Goal: Information Seeking & Learning: Learn about a topic

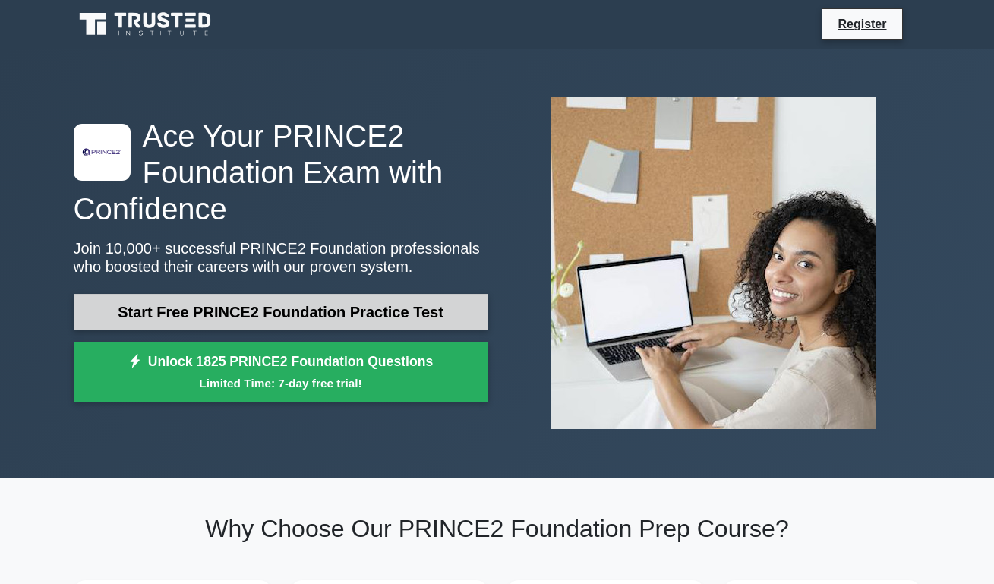
click at [321, 314] on link "Start Free PRINCE2 Foundation Practice Test" at bounding box center [281, 312] width 415 height 36
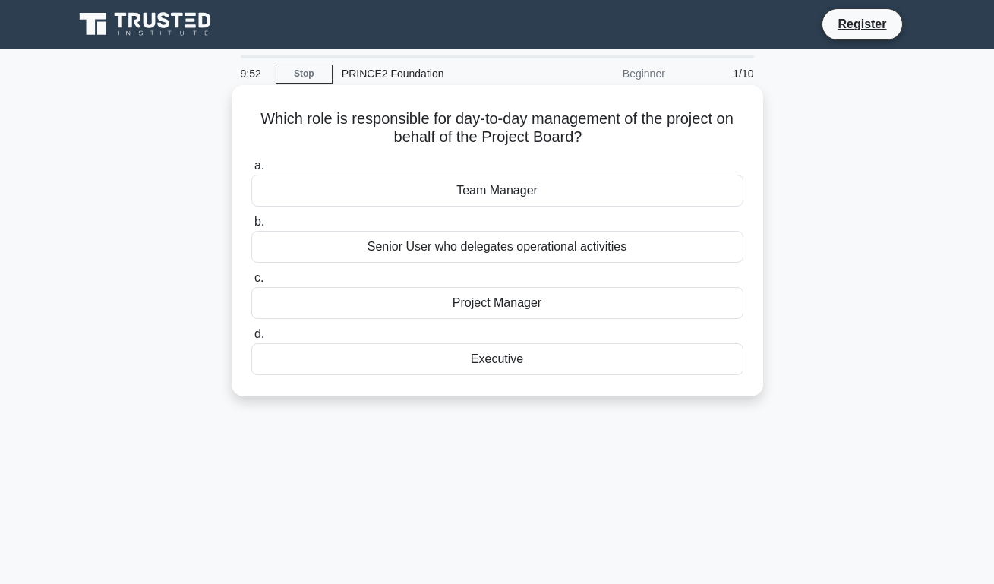
click at [525, 303] on div "Project Manager" at bounding box center [497, 303] width 492 height 32
click at [251, 283] on input "c. Project Manager" at bounding box center [251, 278] width 0 height 10
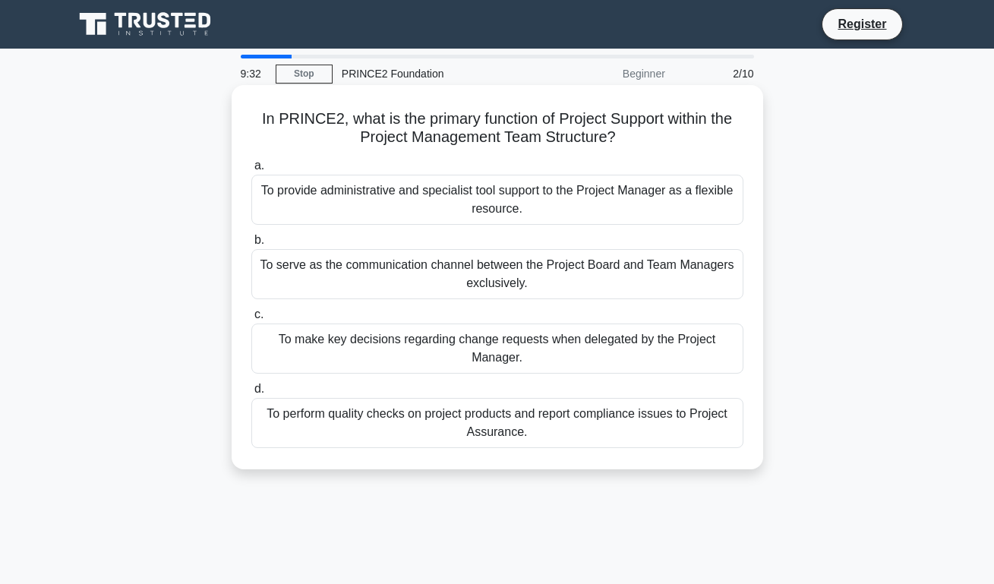
click at [507, 171] on label "a. To provide administrative and specialist tool support to the Project Manager…" at bounding box center [497, 190] width 492 height 68
click at [251, 171] on input "a. To provide administrative and specialist tool support to the Project Manager…" at bounding box center [251, 166] width 0 height 10
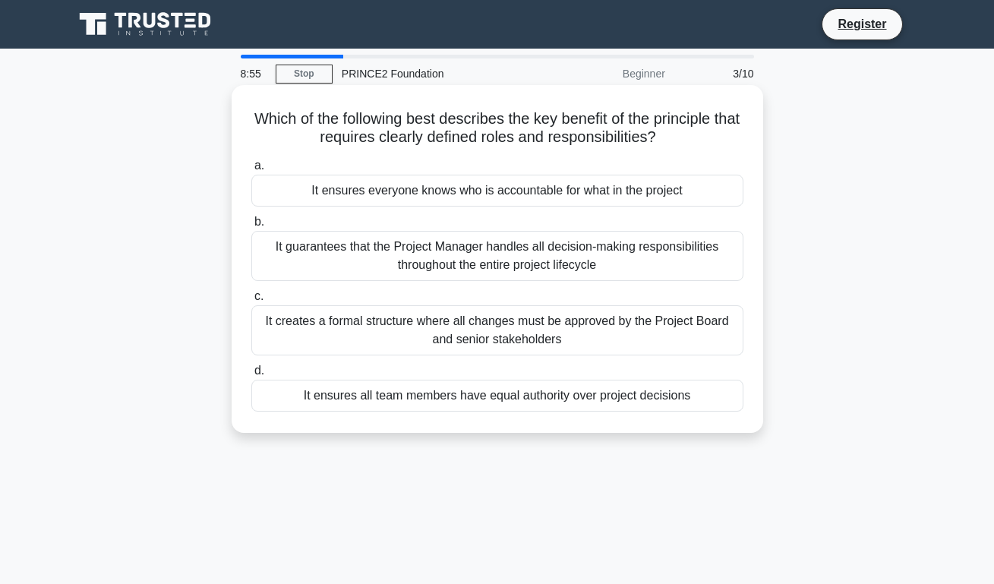
click at [557, 186] on div "It ensures everyone knows who is accountable for what in the project" at bounding box center [497, 191] width 492 height 32
click at [251, 171] on input "a. It ensures everyone knows who is accountable for what in the project" at bounding box center [251, 166] width 0 height 10
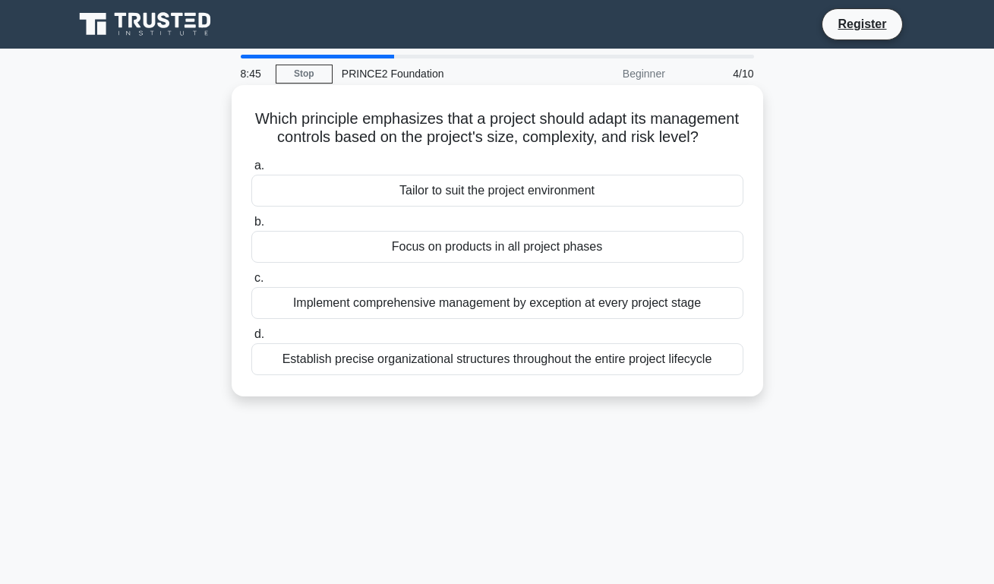
click at [467, 195] on div "Tailor to suit the project environment" at bounding box center [497, 191] width 492 height 32
click at [251, 171] on input "a. Tailor to suit the project environment" at bounding box center [251, 166] width 0 height 10
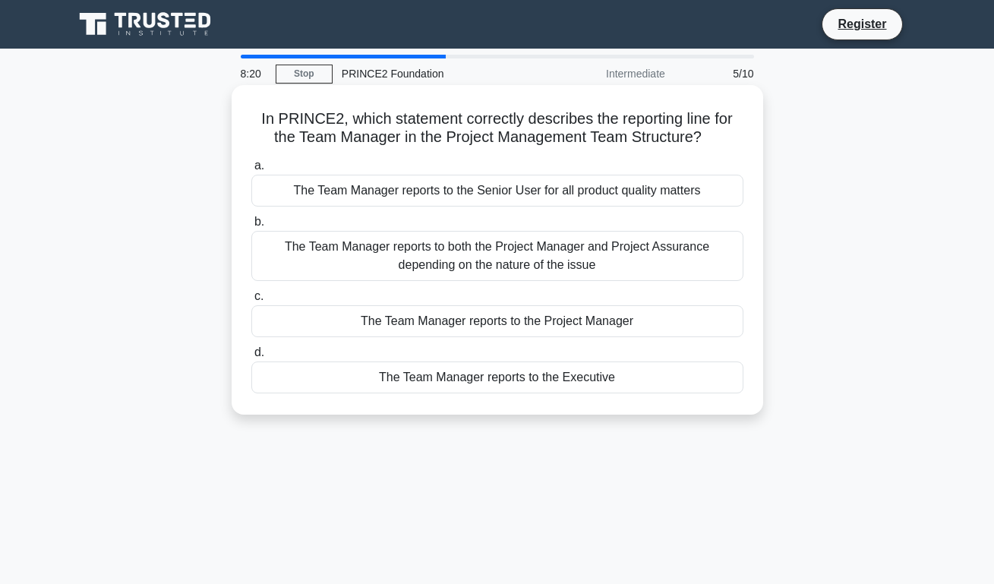
click at [551, 263] on div "The Team Manager reports to both the Project Manager and Project Assurance depe…" at bounding box center [497, 256] width 492 height 50
click at [251, 227] on input "b. The Team Manager reports to both the Project Manager and Project Assurance d…" at bounding box center [251, 222] width 0 height 10
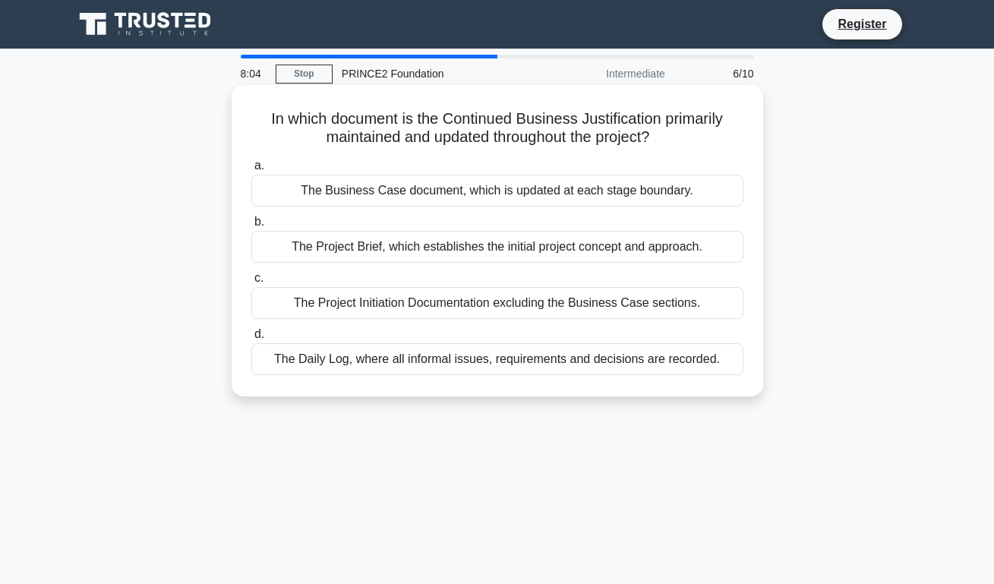
click at [619, 192] on div "The Business Case document, which is updated at each stage boundary." at bounding box center [497, 191] width 492 height 32
click at [251, 171] on input "a. The Business Case document, which is updated at each stage boundary." at bounding box center [251, 166] width 0 height 10
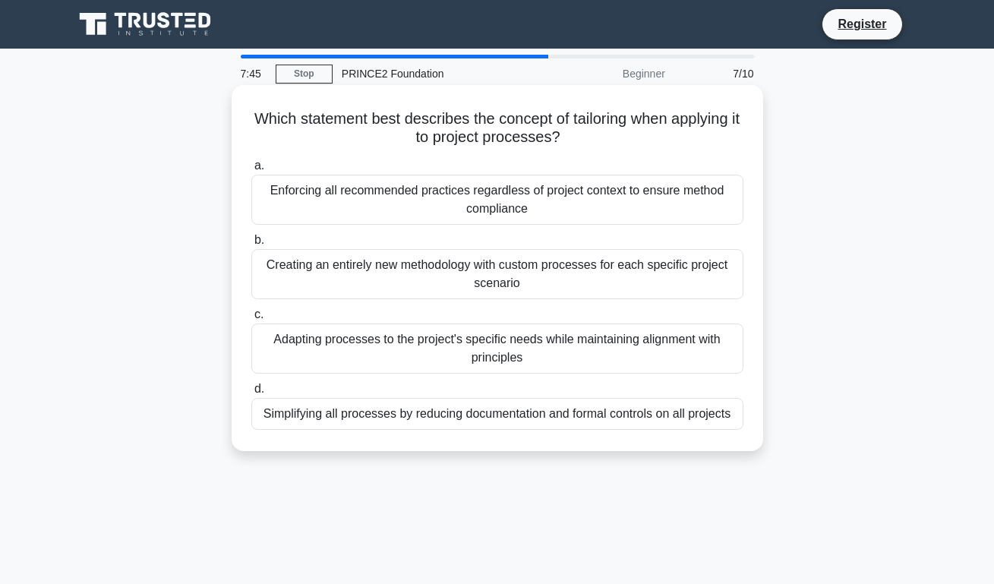
click at [534, 342] on div "Adapting processes to the project's specific needs while maintaining alignment …" at bounding box center [497, 348] width 492 height 50
click at [251, 320] on input "c. Adapting processes to the project's specific needs while maintaining alignme…" at bounding box center [251, 315] width 0 height 10
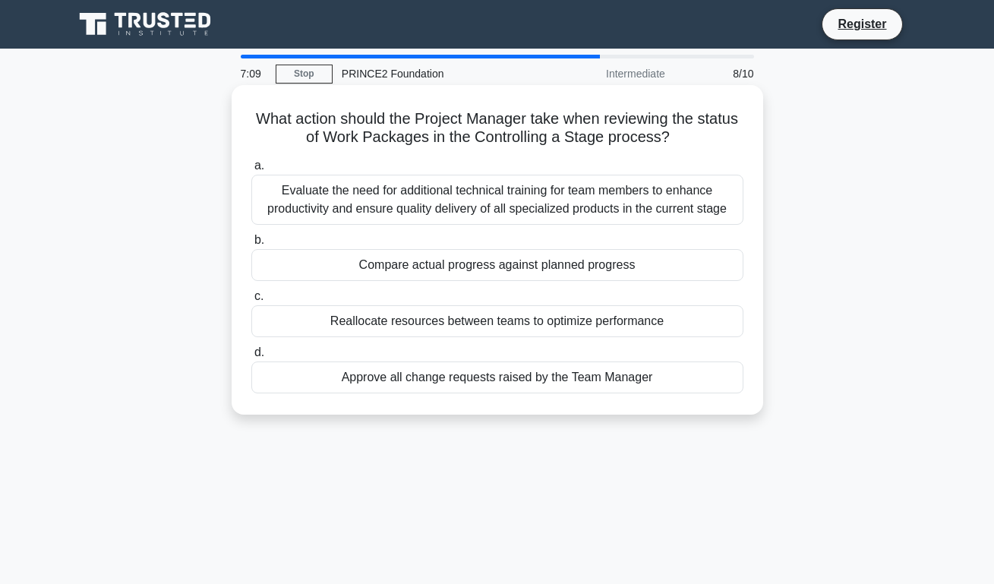
click at [528, 266] on div "Compare actual progress against planned progress" at bounding box center [497, 265] width 492 height 32
click at [251, 245] on input "b. Compare actual progress against planned progress" at bounding box center [251, 240] width 0 height 10
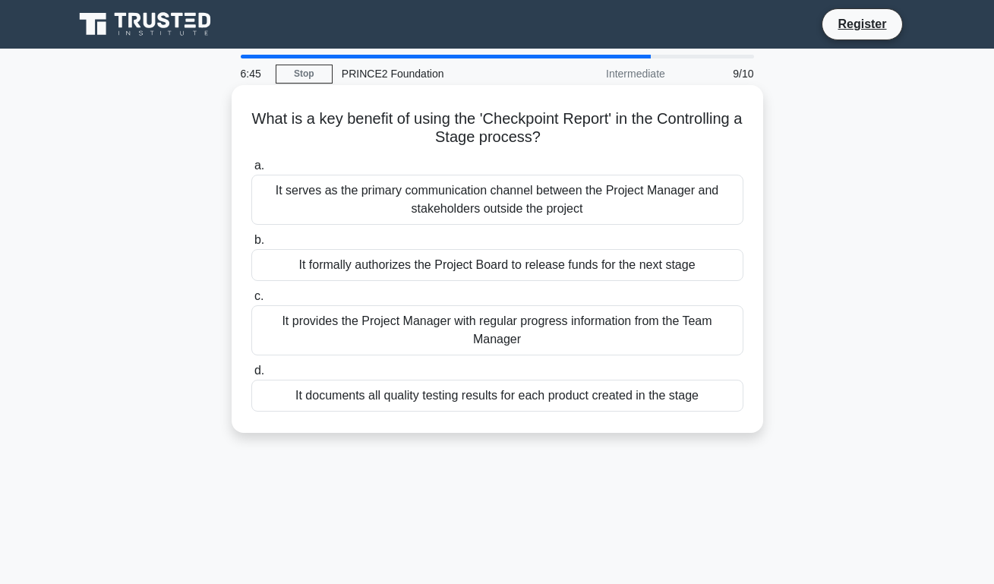
click at [478, 335] on div "It provides the Project Manager with regular progress information from the Team…" at bounding box center [497, 330] width 492 height 50
click at [251, 301] on input "c. It provides the Project Manager with regular progress information from the T…" at bounding box center [251, 297] width 0 height 10
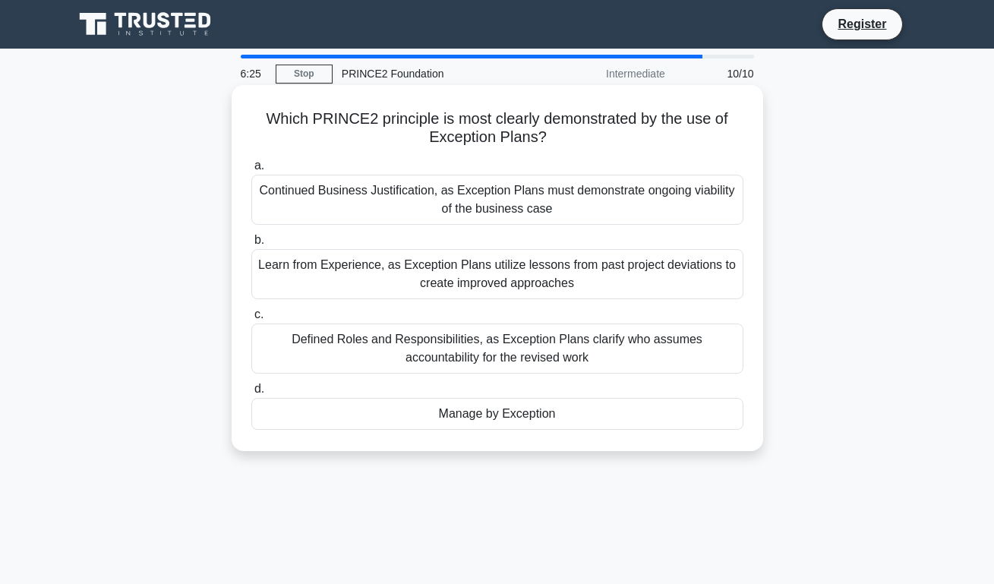
click at [582, 423] on div "Manage by Exception" at bounding box center [497, 414] width 492 height 32
click at [251, 394] on input "d. Manage by Exception" at bounding box center [251, 389] width 0 height 10
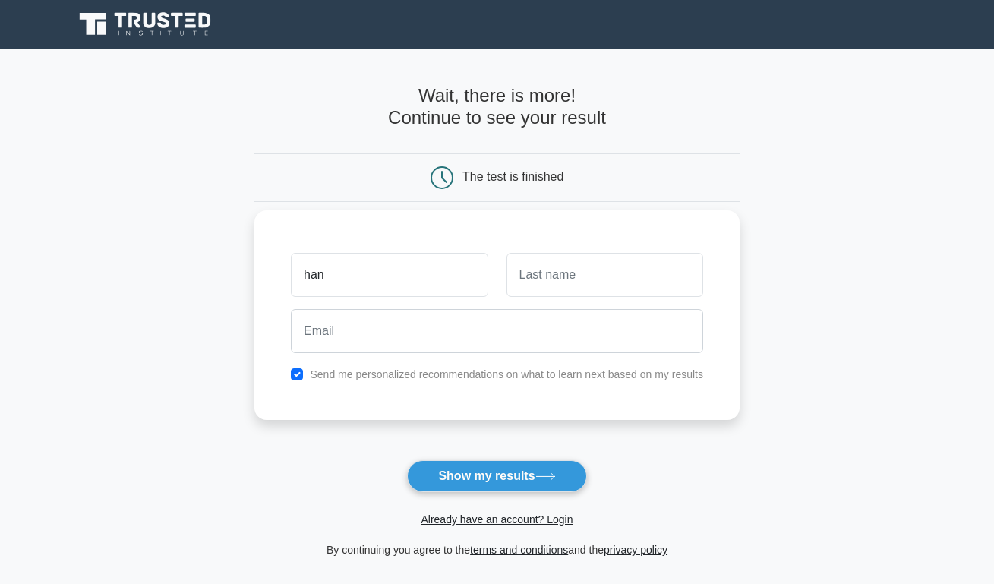
type input "han"
type input "liu"
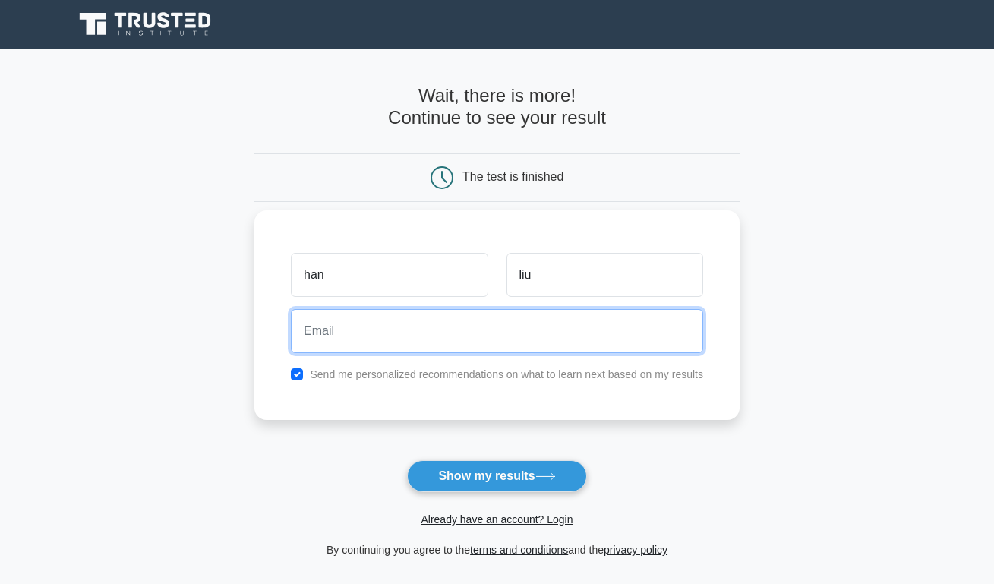
type input "948716525@qq.com"
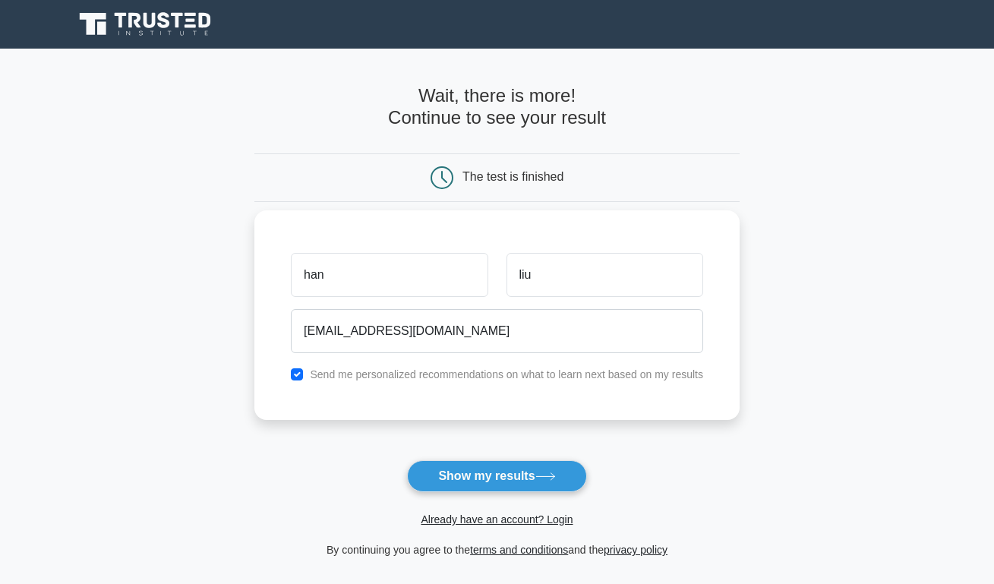
click at [298, 370] on input "checkbox" at bounding box center [297, 374] width 12 height 12
checkbox input "false"
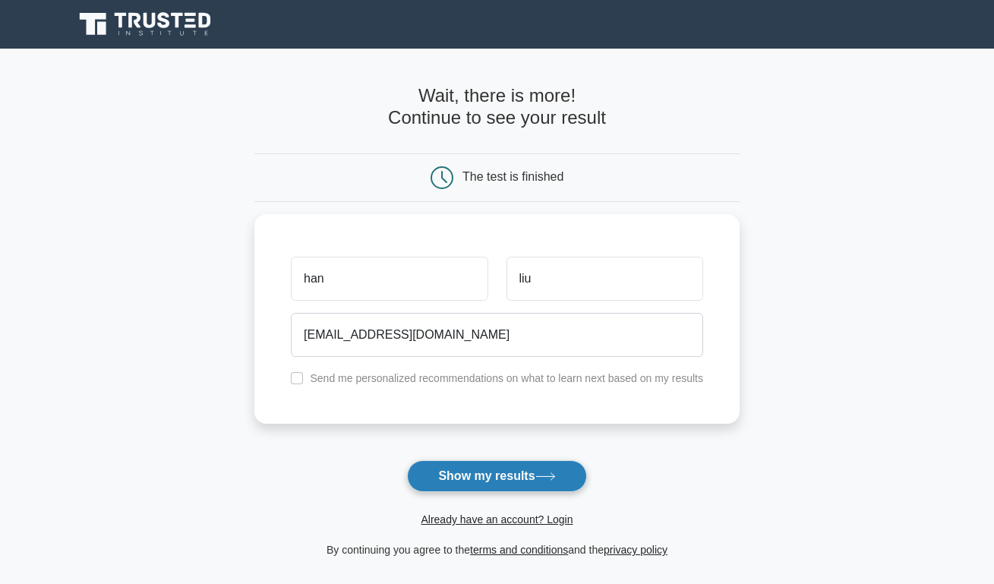
click at [501, 479] on button "Show my results" at bounding box center [496, 476] width 179 height 32
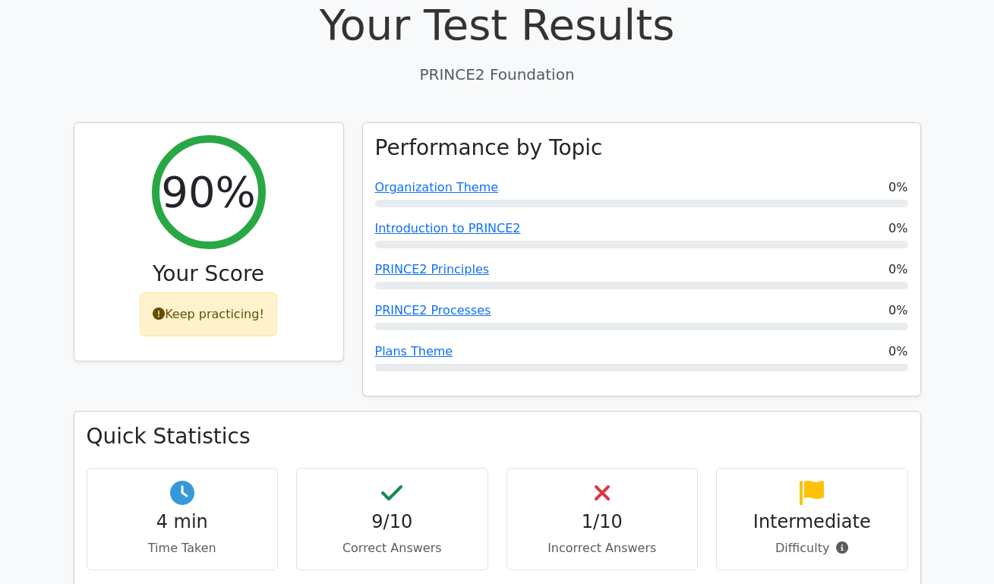
scroll to position [533, 0]
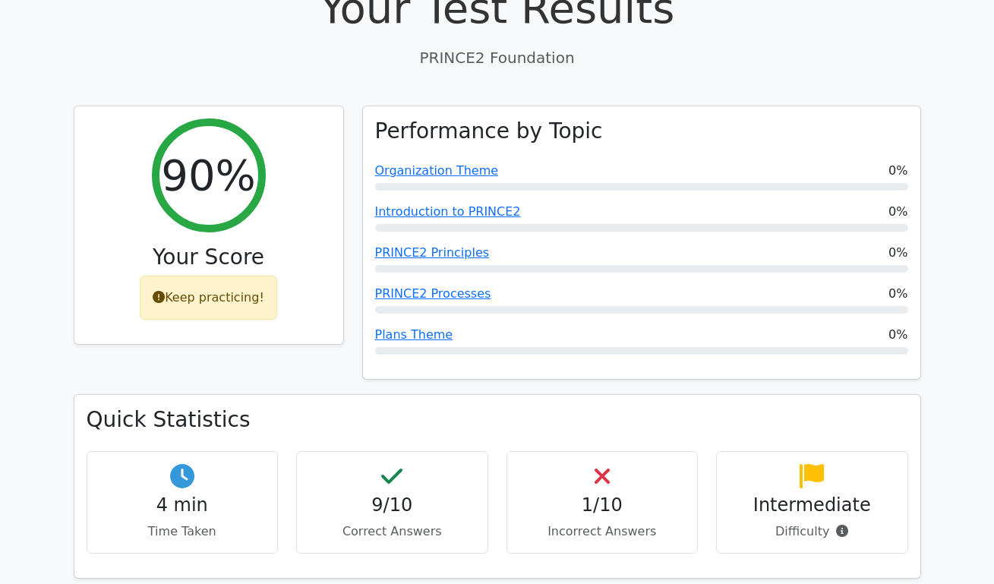
click at [578, 451] on div "1/10 Incorrect Answers" at bounding box center [602, 502] width 192 height 102
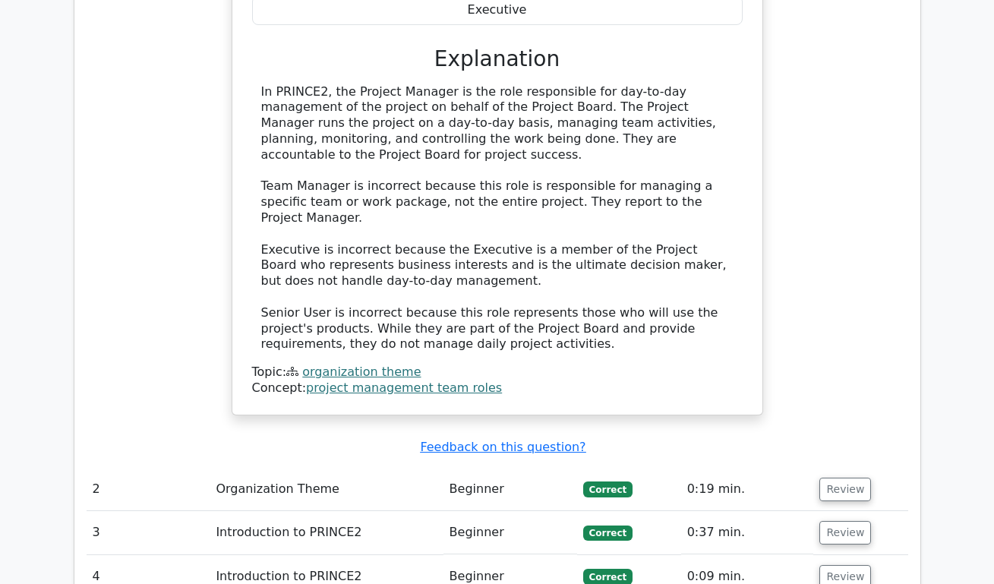
scroll to position [1607, 0]
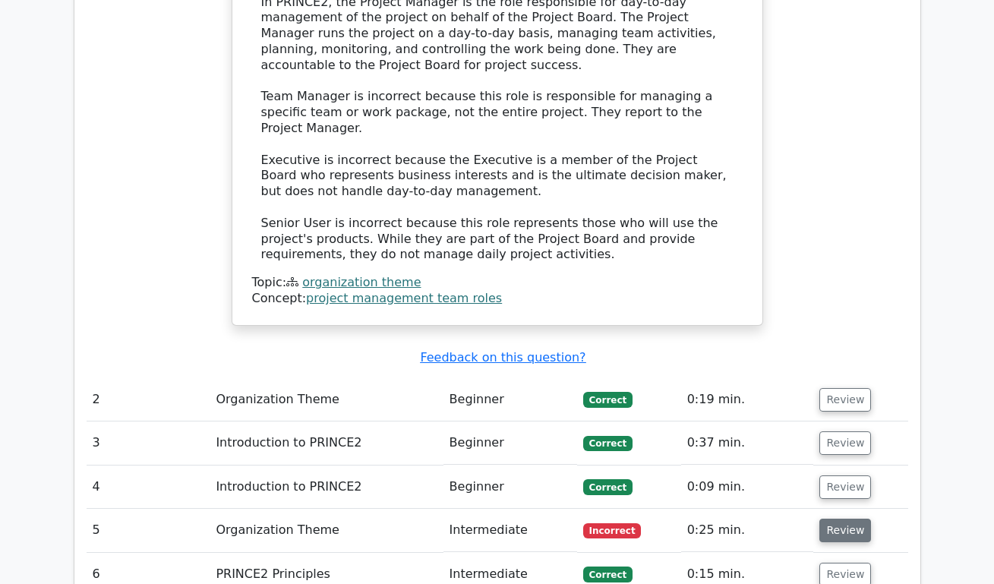
click at [845, 519] on button "Review" at bounding box center [845, 531] width 52 height 24
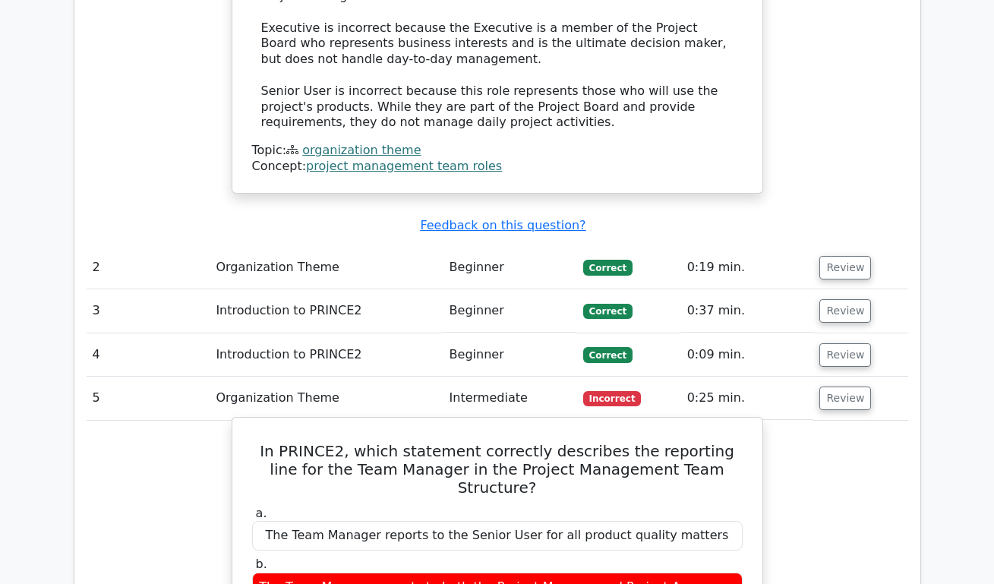
scroll to position [1788, 0]
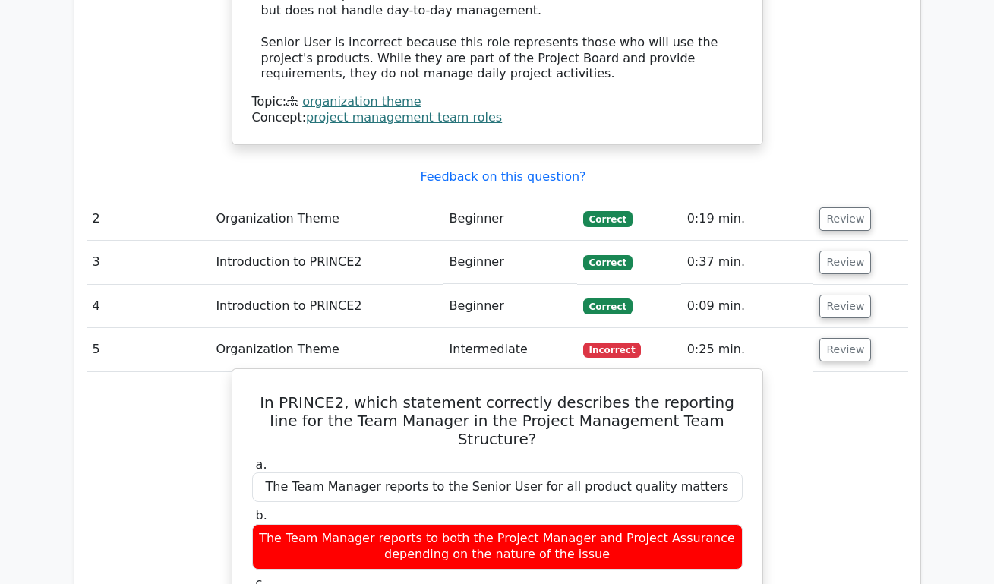
click at [594, 524] on div "The Team Manager reports to both the Project Manager and Project Assurance depe…" at bounding box center [497, 547] width 490 height 46
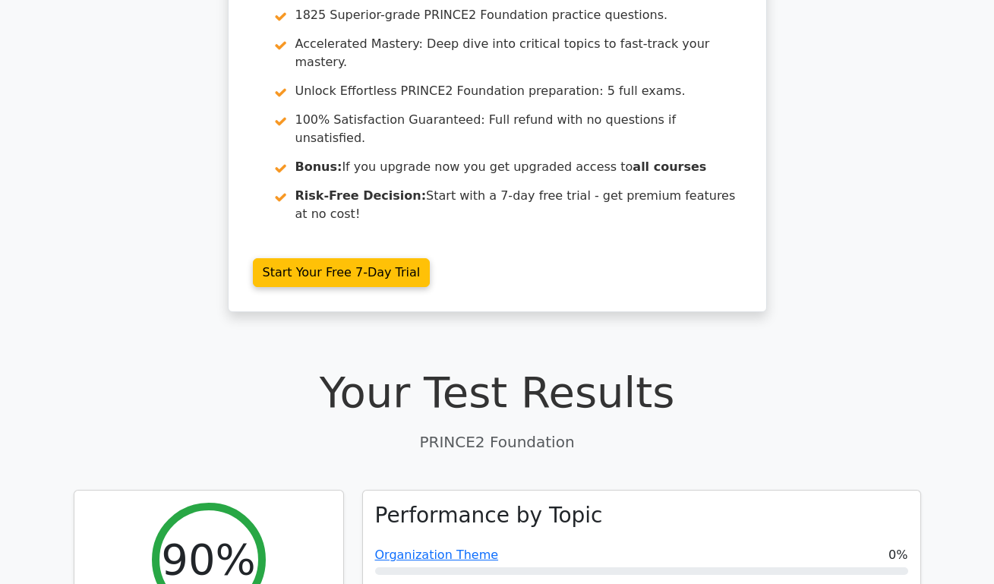
scroll to position [0, 0]
